Goal: Information Seeking & Learning: Learn about a topic

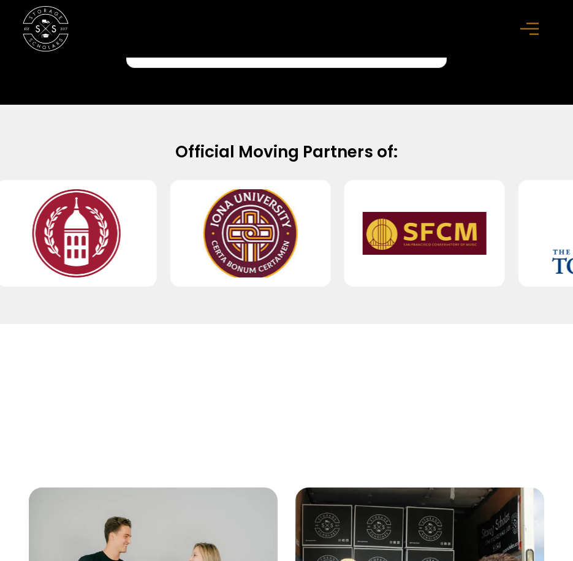
scroll to position [919, 0]
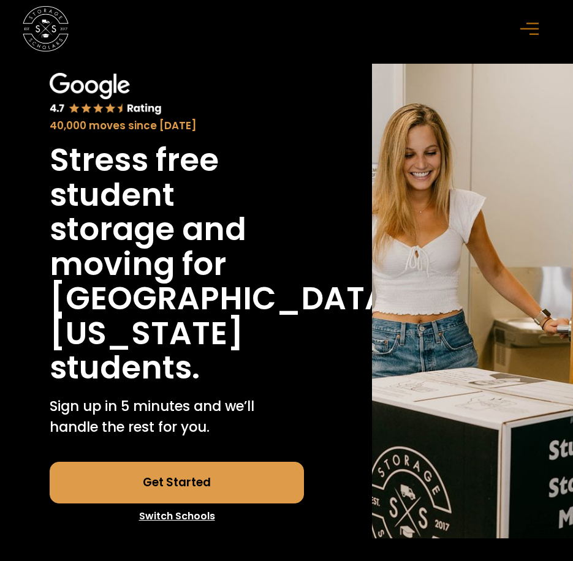
scroll to position [61, 0]
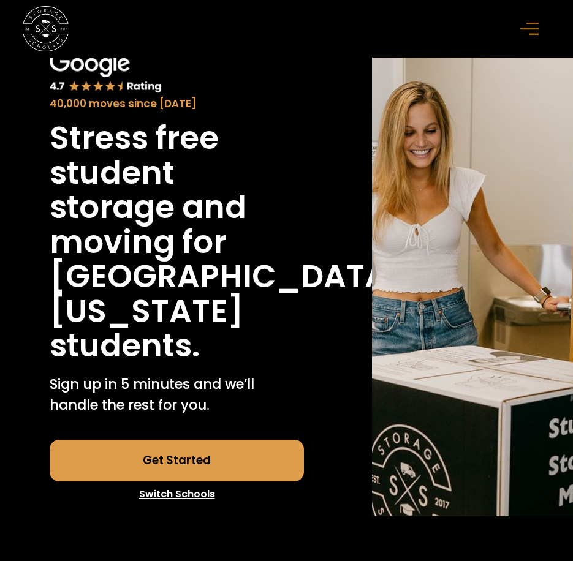
drag, startPoint x: 188, startPoint y: 264, endPoint x: 233, endPoint y: 382, distance: 126.7
click at [233, 363] on div "Stress free student storage and moving for [GEOGRAPHIC_DATA][US_STATE] Boulder …" at bounding box center [177, 242] width 254 height 243
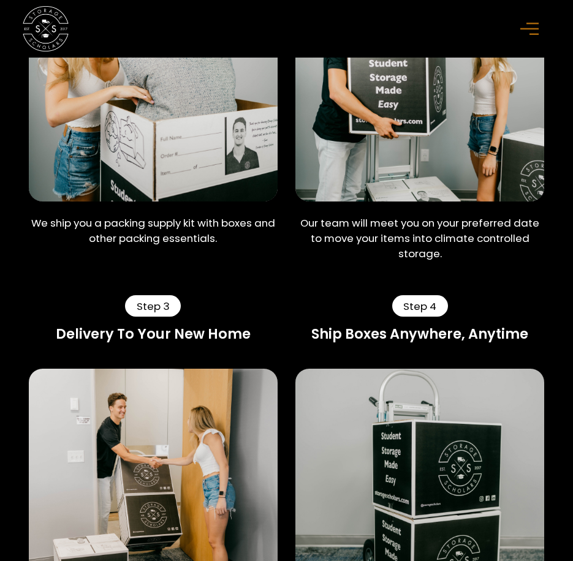
scroll to position [858, 0]
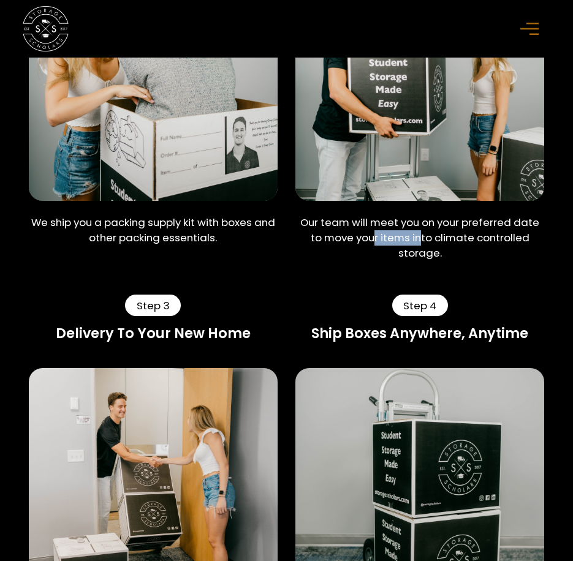
drag, startPoint x: 376, startPoint y: 270, endPoint x: 424, endPoint y: 270, distance: 48.4
click at [424, 262] on p "Our team will meet you on your preferred date to move your items into climate c…" at bounding box center [419, 238] width 249 height 47
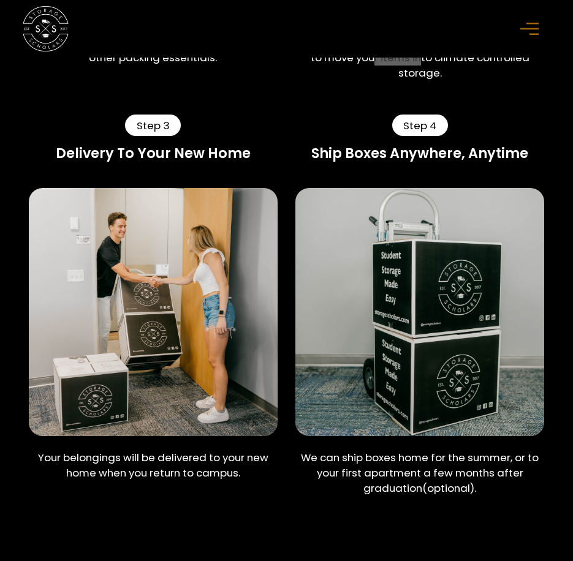
scroll to position [674, 0]
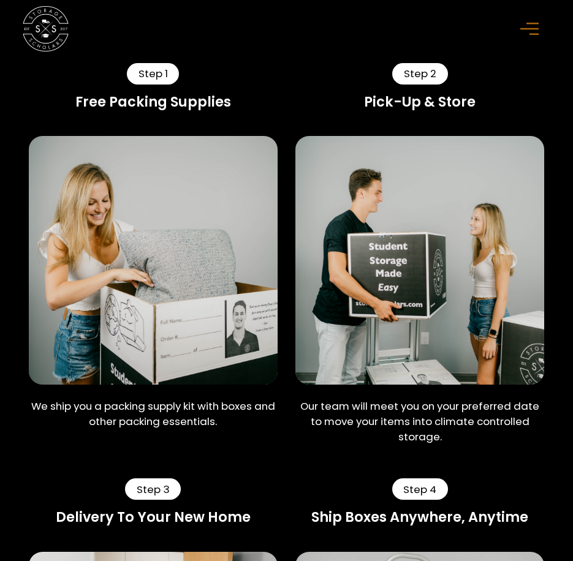
click at [543, 25] on div "menu" at bounding box center [531, 28] width 23 height 23
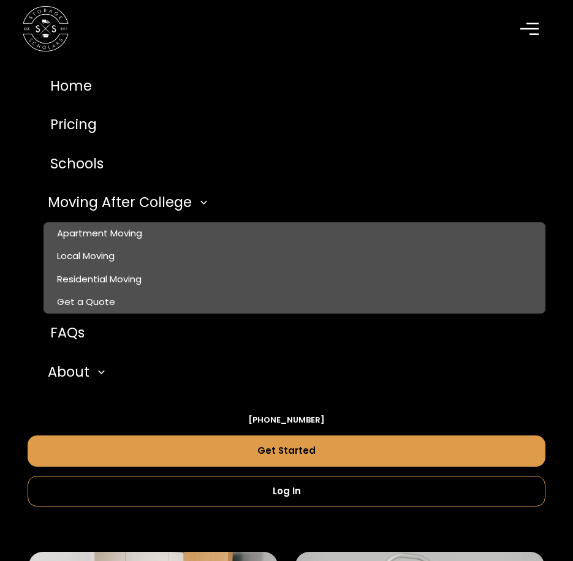
click at [85, 325] on nav "Home Pricing Schools Moving After College Apartment Moving Local Moving Residen…" at bounding box center [286, 293] width 573 height 473
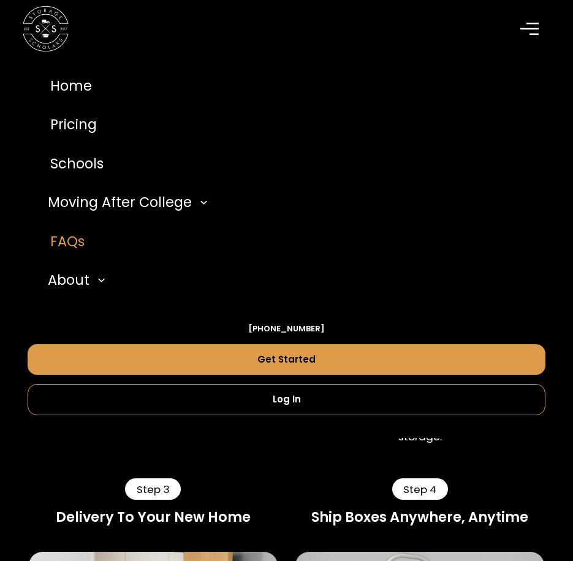
click at [64, 248] on link "FAQs" at bounding box center [287, 241] width 518 height 39
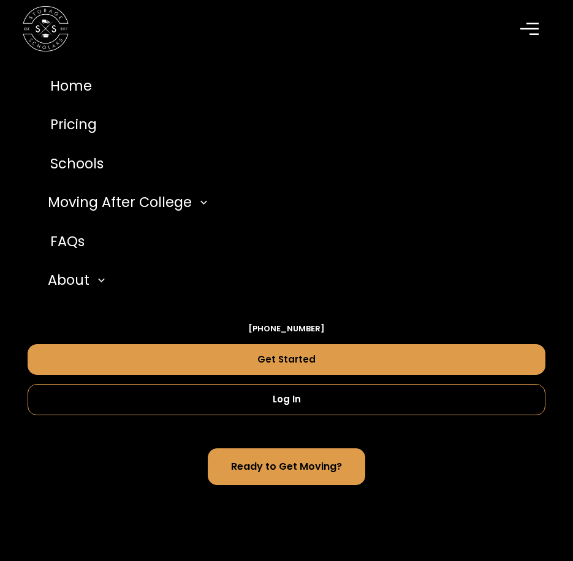
scroll to position [1287, 0]
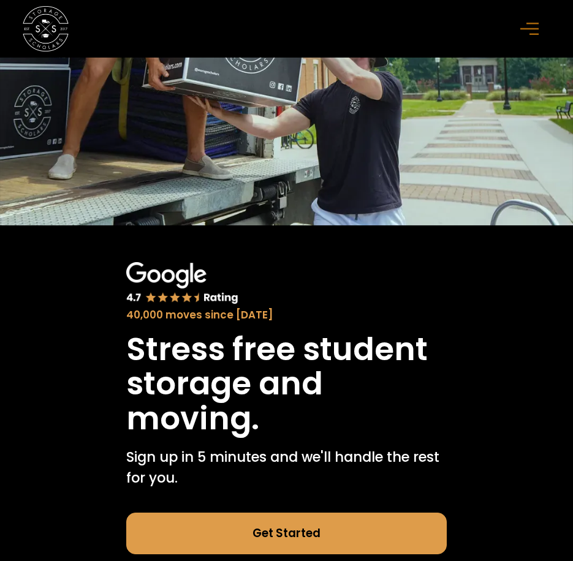
scroll to position [490, 0]
